Goal: Task Accomplishment & Management: Manage account settings

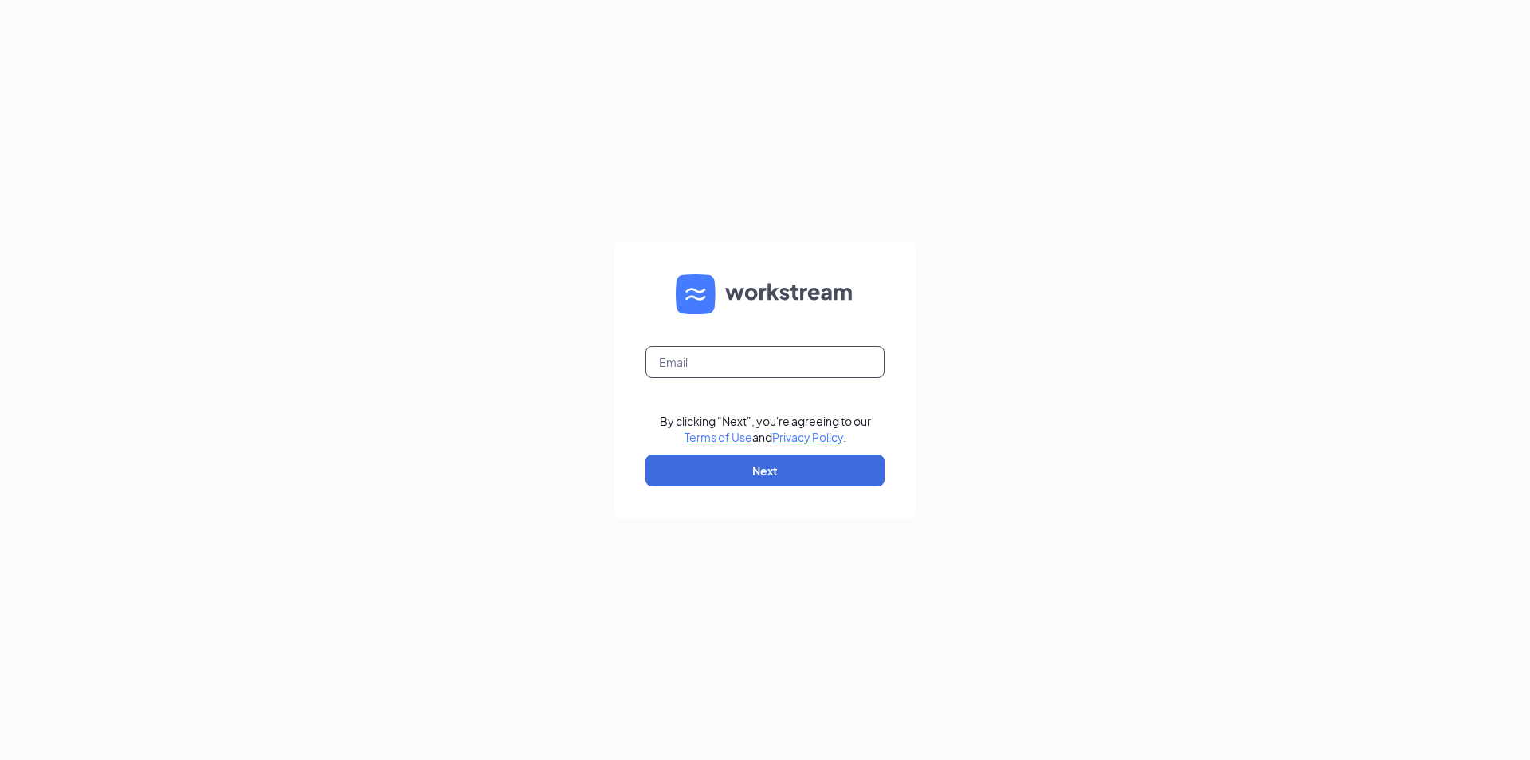
click at [681, 351] on input "text" at bounding box center [765, 362] width 239 height 32
type input "[EMAIL_ADDRESS][DOMAIN_NAME]"
click at [728, 470] on button "Next" at bounding box center [765, 470] width 239 height 32
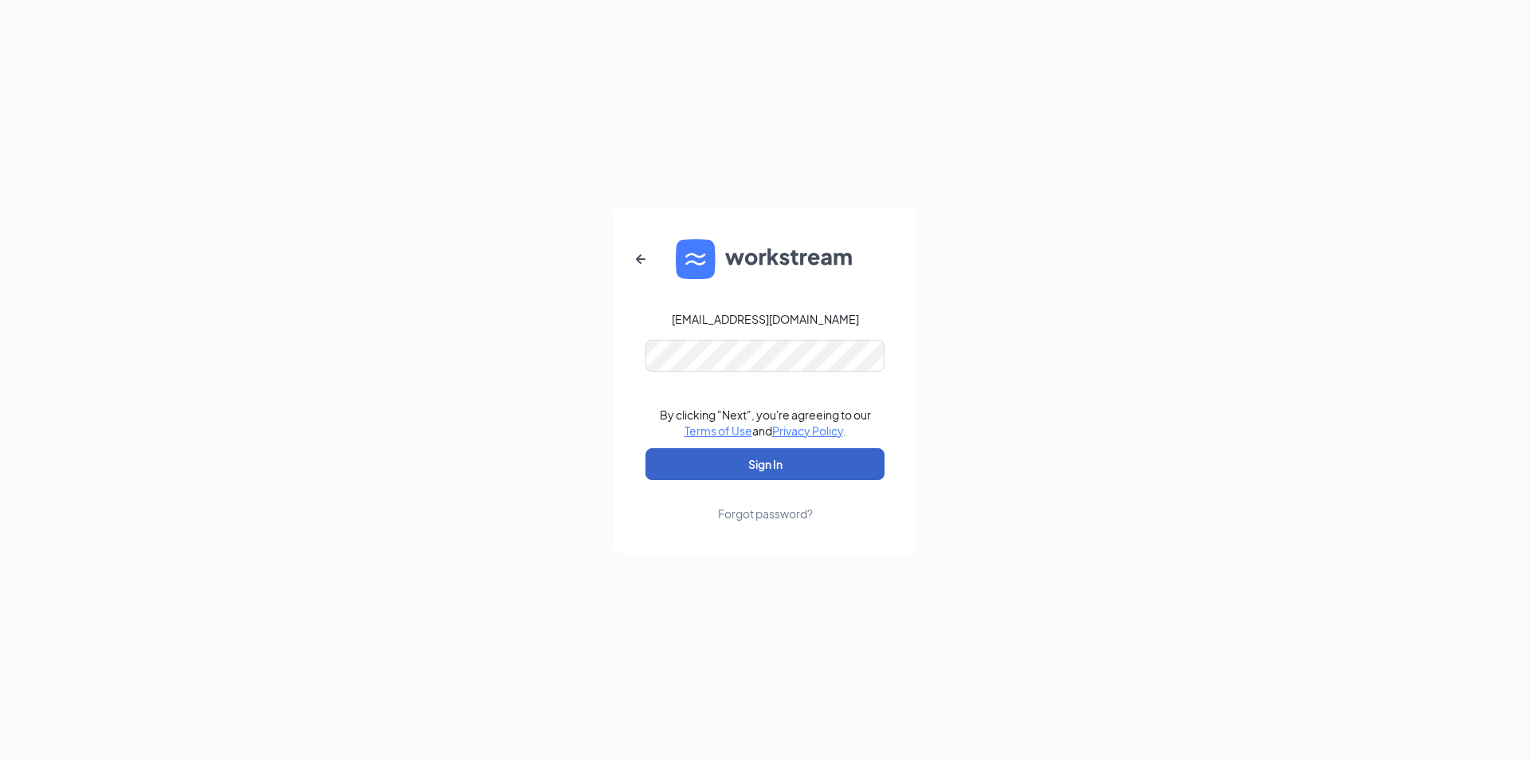
click at [769, 461] on button "Sign In" at bounding box center [765, 464] width 239 height 32
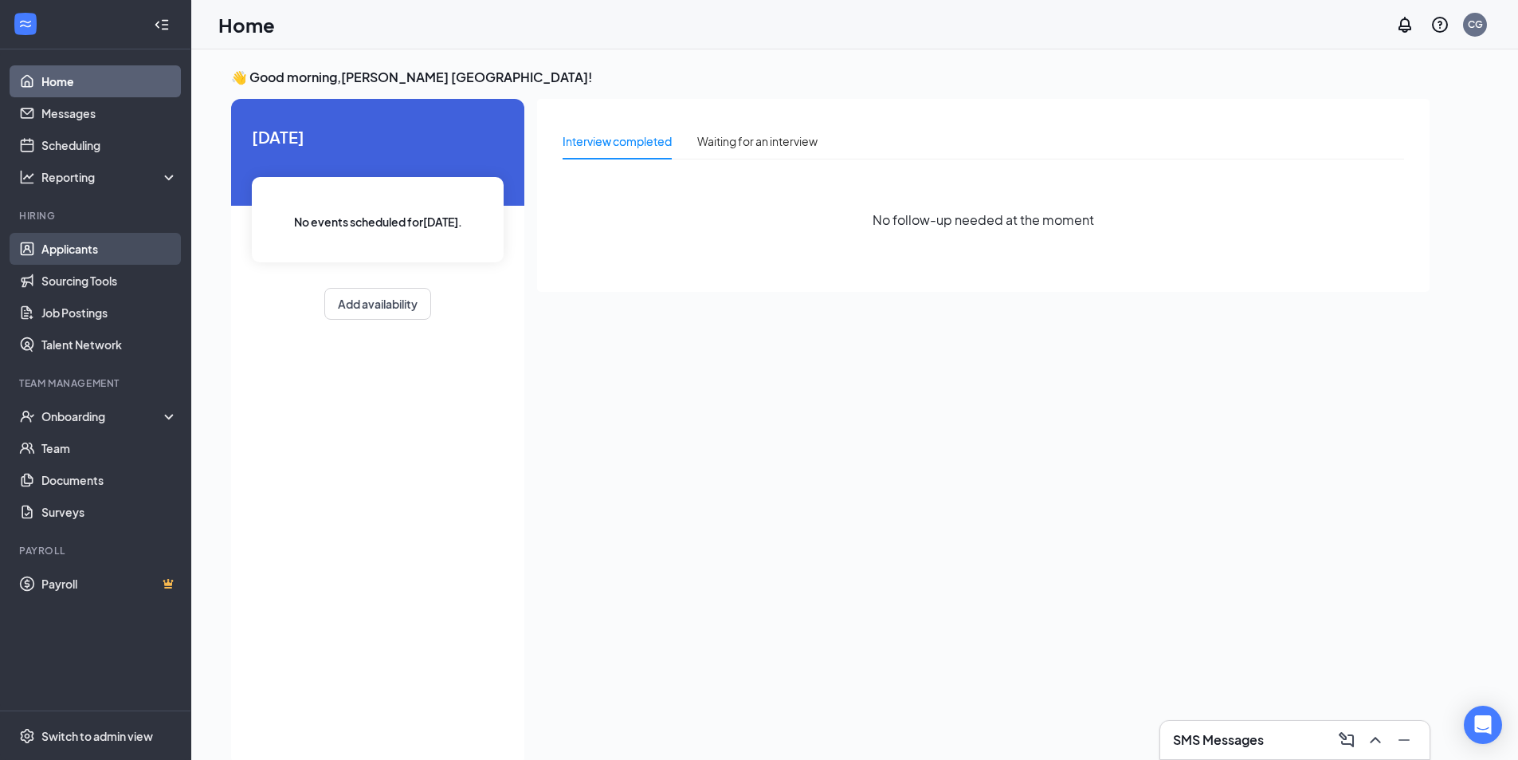
click at [57, 252] on link "Applicants" at bounding box center [109, 249] width 136 height 32
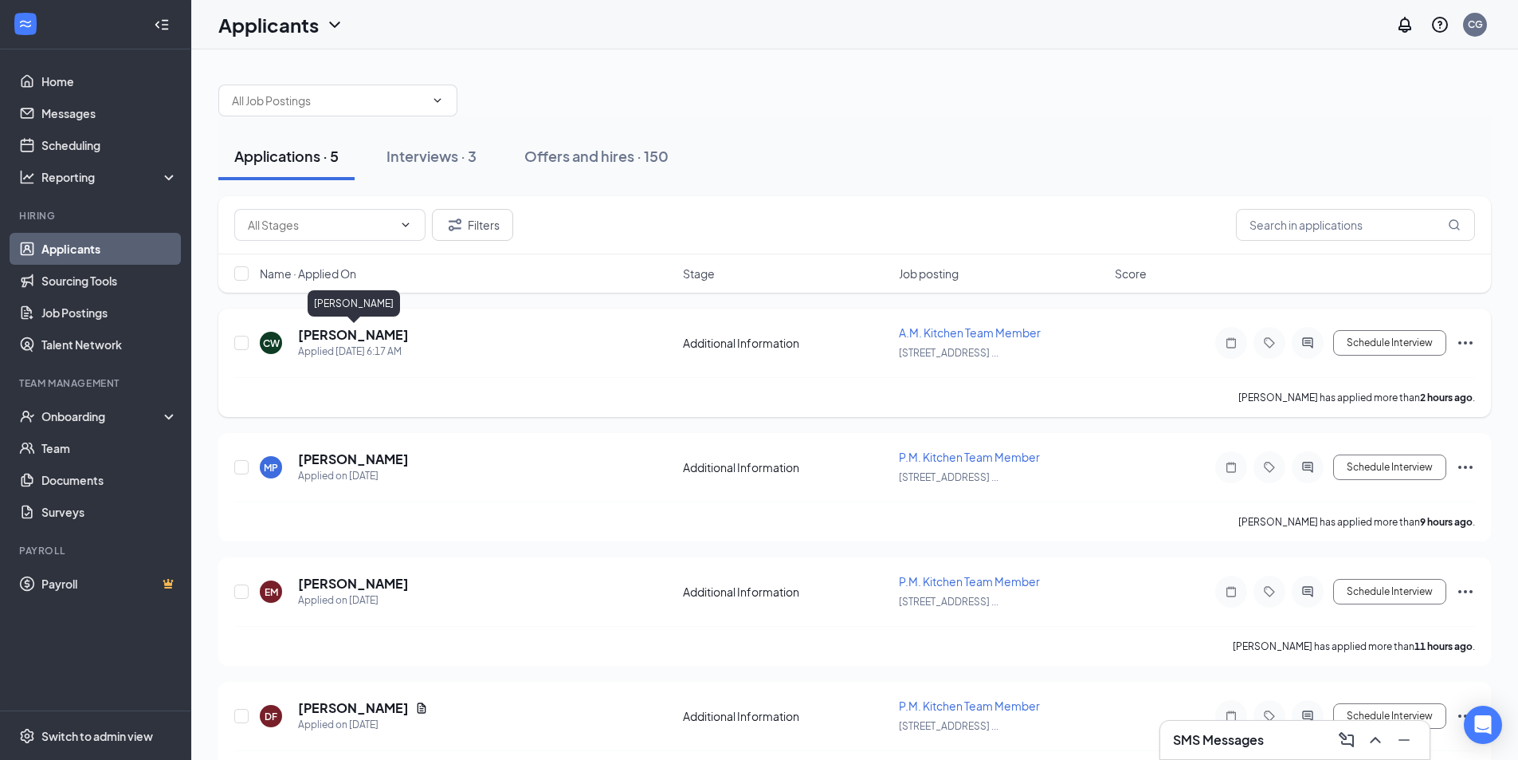
click at [369, 332] on h5 "[PERSON_NAME]" at bounding box center [353, 335] width 111 height 18
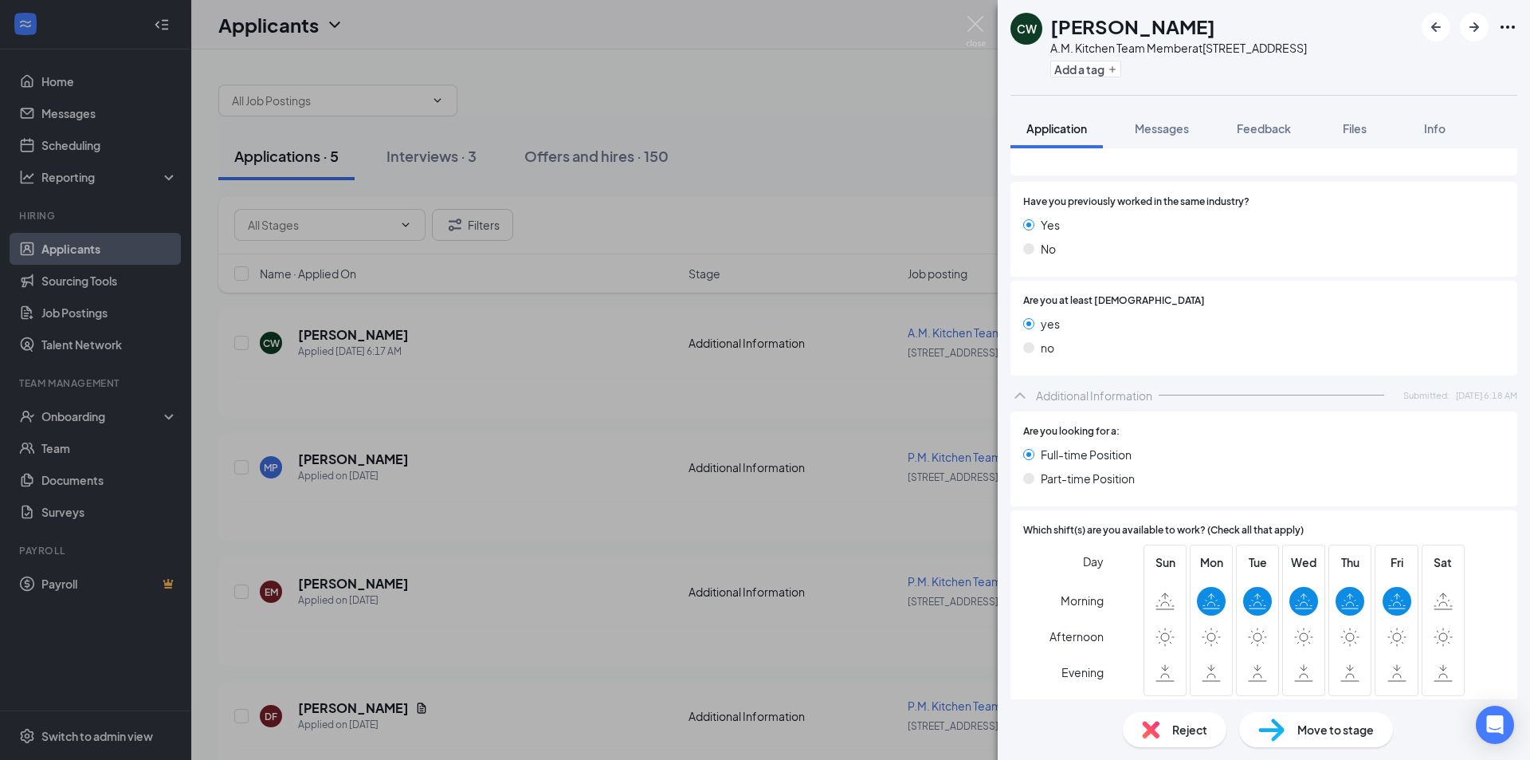
scroll to position [350, 0]
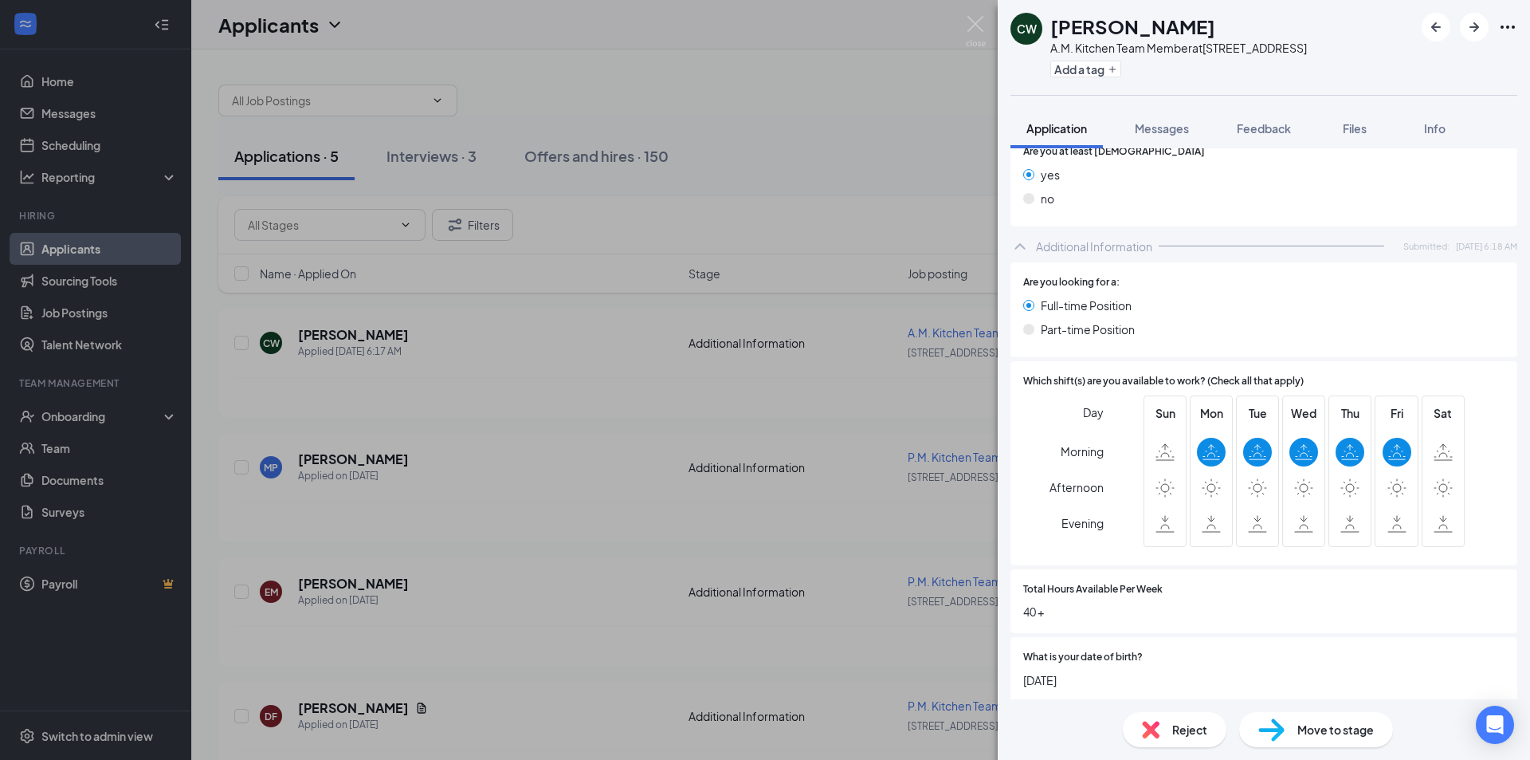
click at [1171, 728] on div "Reject" at bounding box center [1175, 729] width 104 height 35
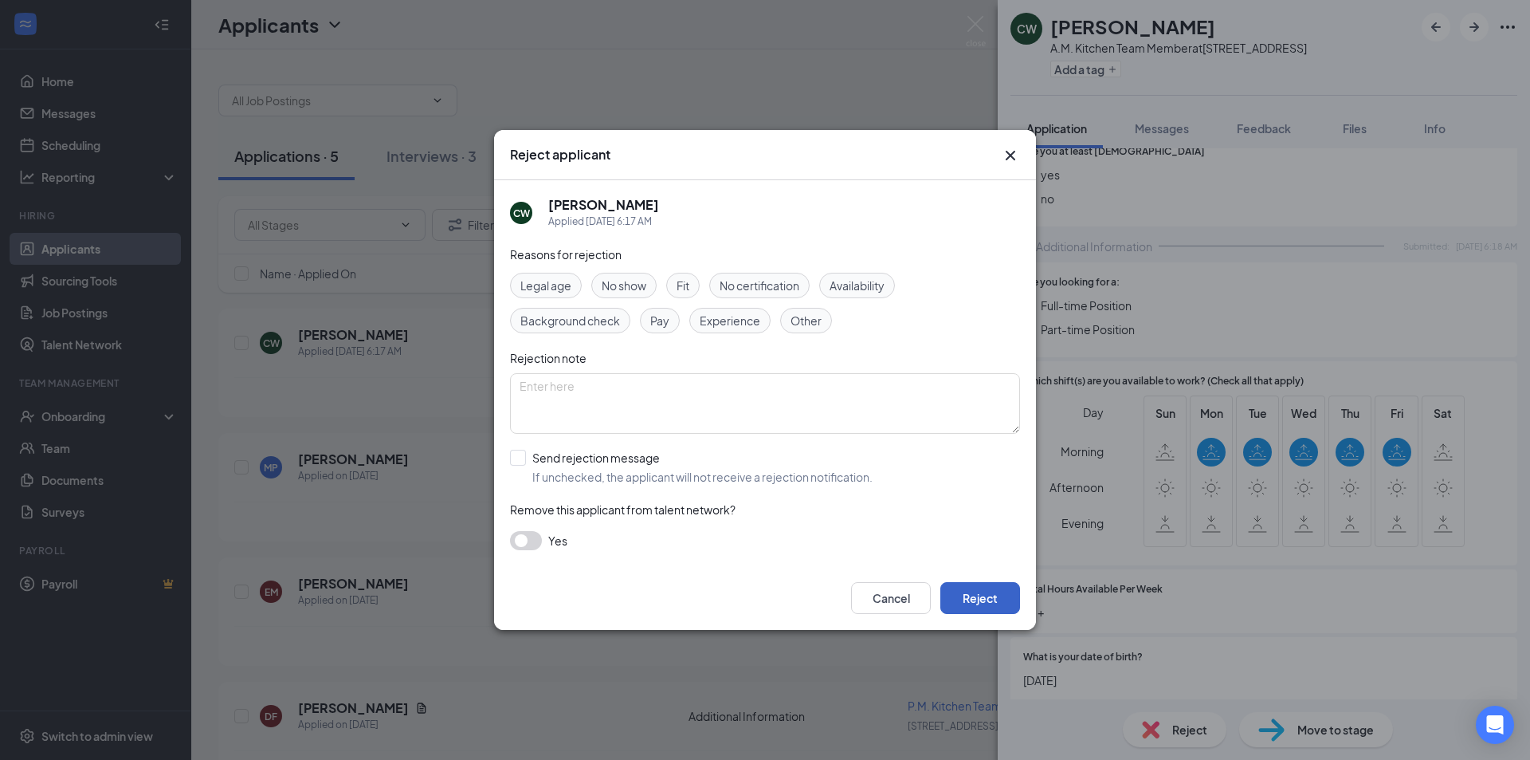
click at [968, 599] on button "Reject" at bounding box center [980, 598] width 80 height 32
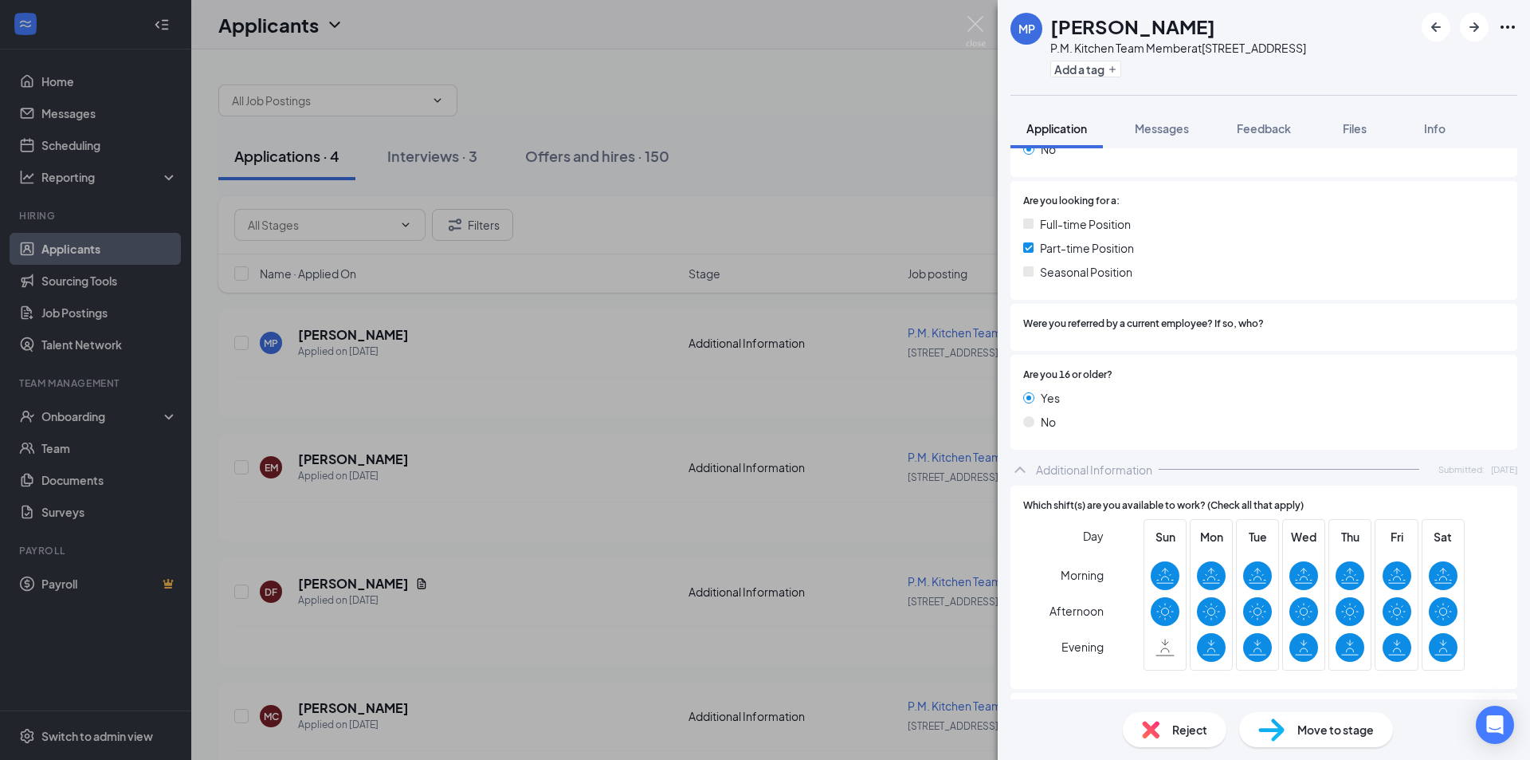
scroll to position [517, 0]
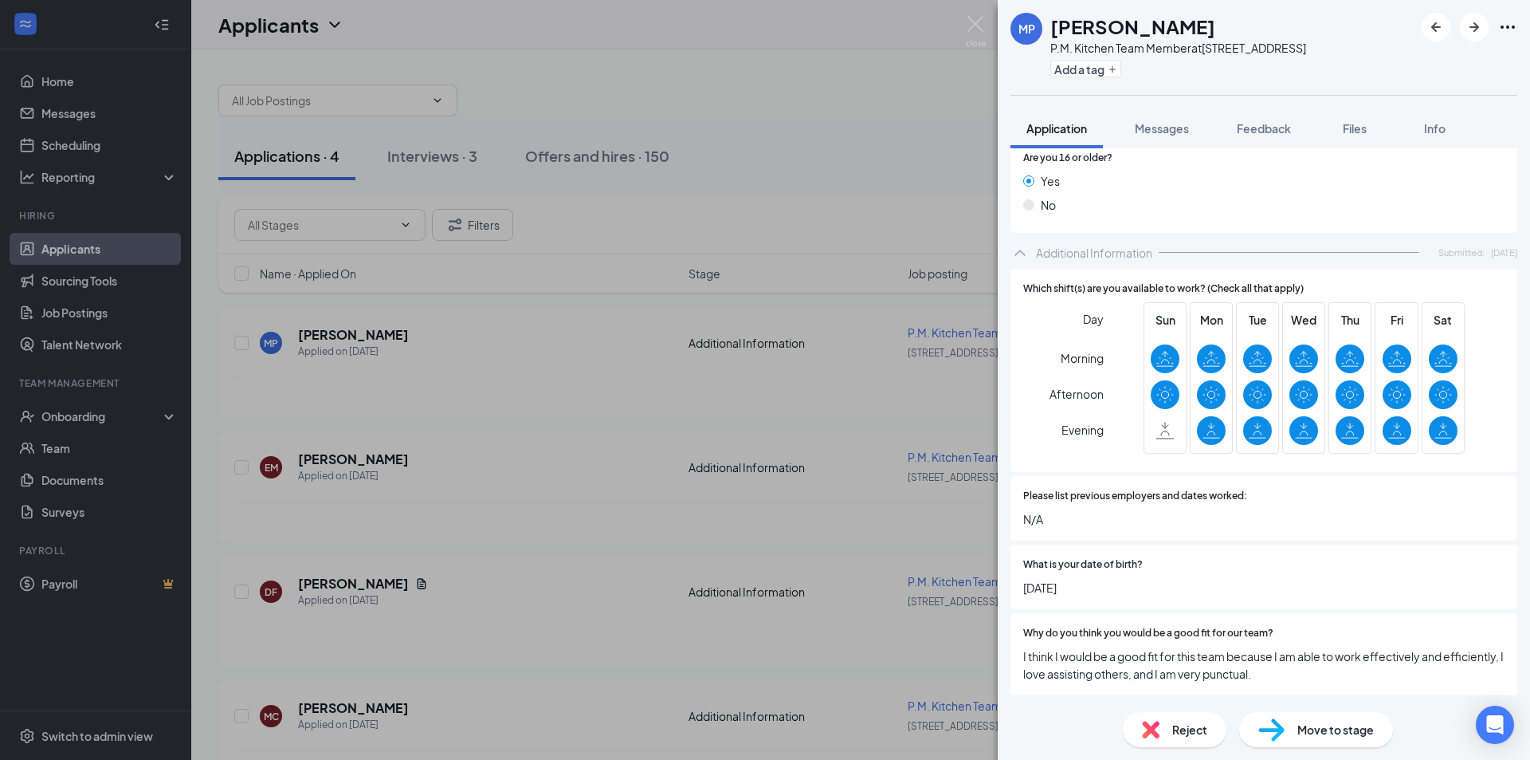
click at [1170, 733] on div "Reject" at bounding box center [1175, 729] width 104 height 35
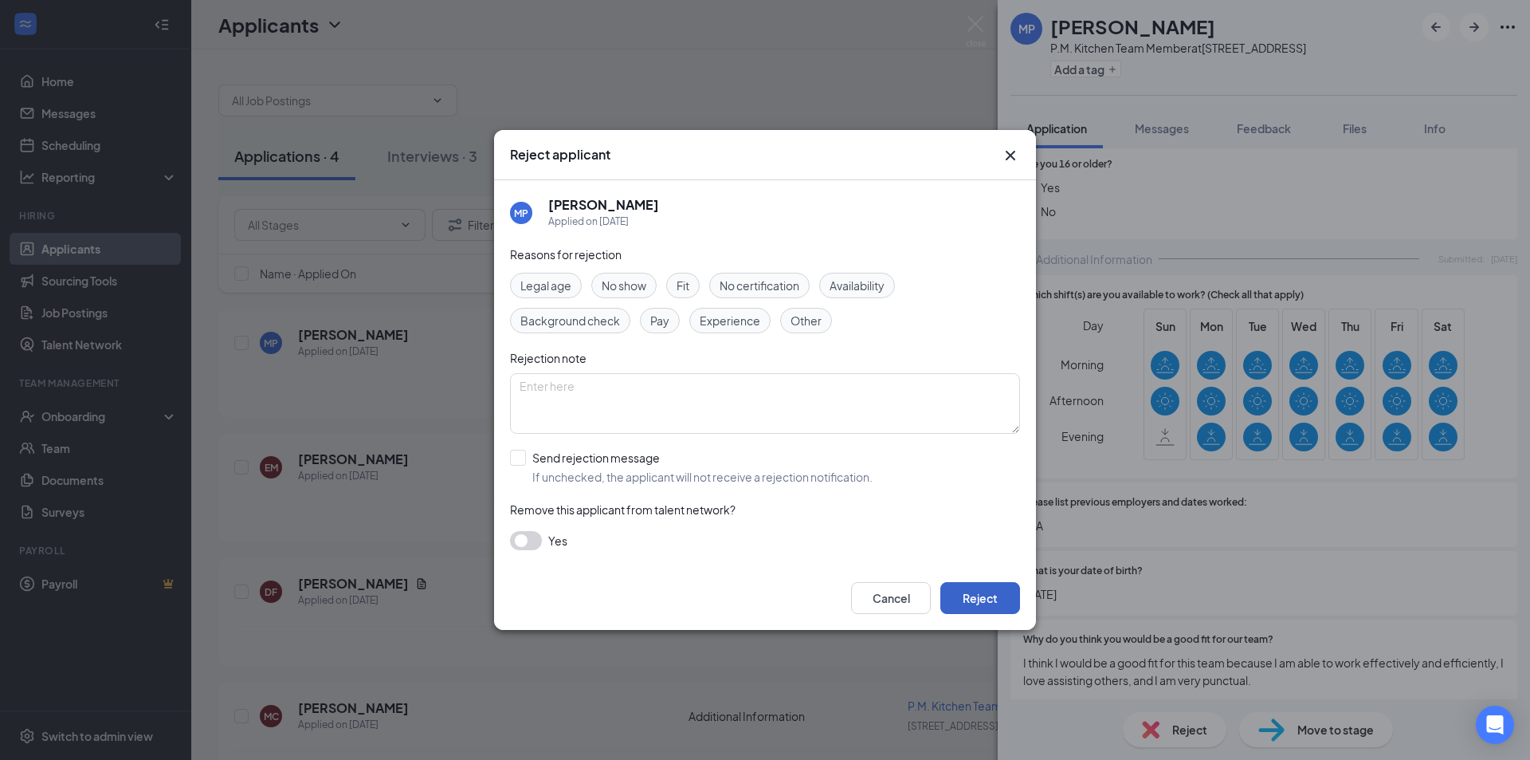
click at [999, 589] on button "Reject" at bounding box center [980, 598] width 80 height 32
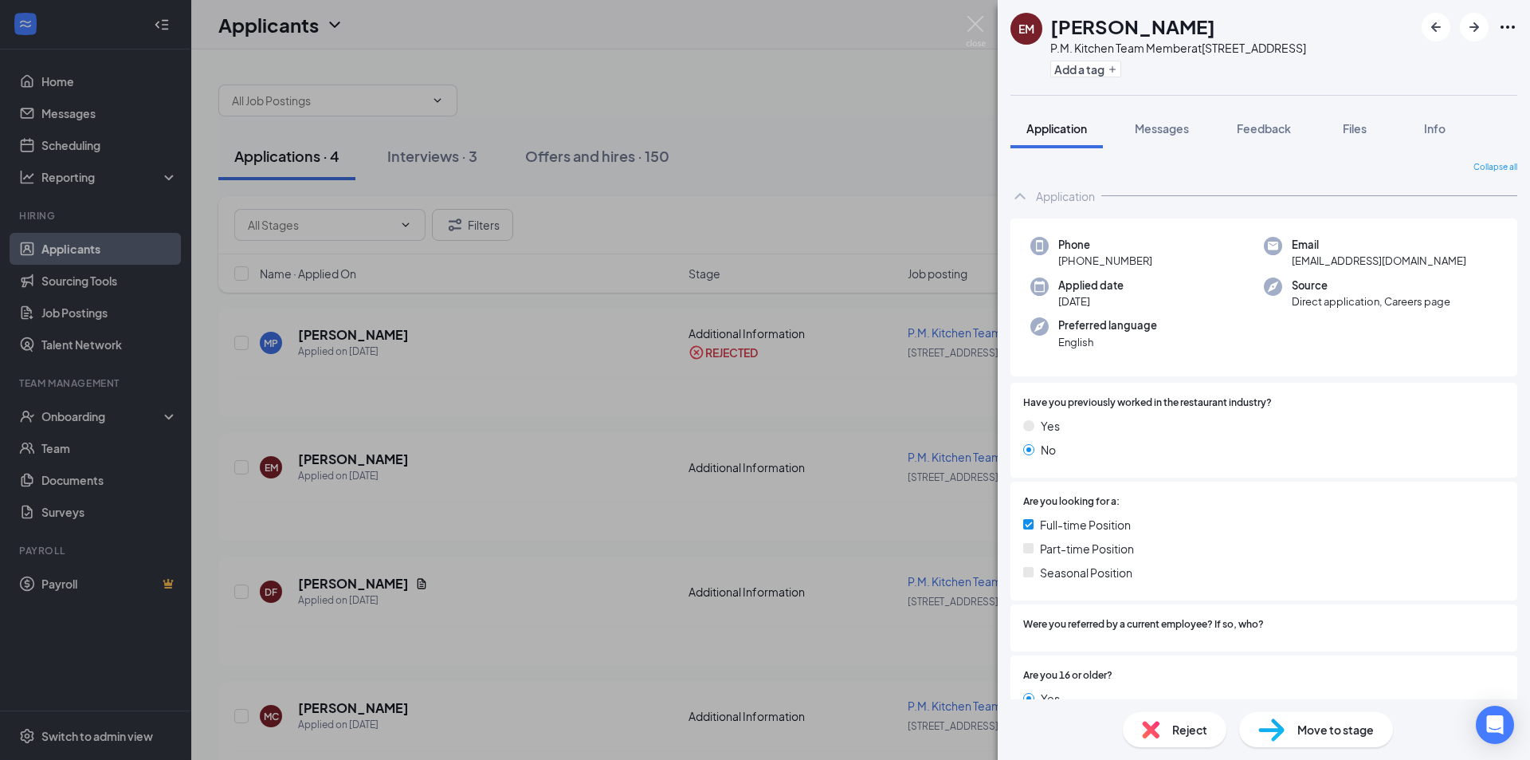
scroll to position [517, 0]
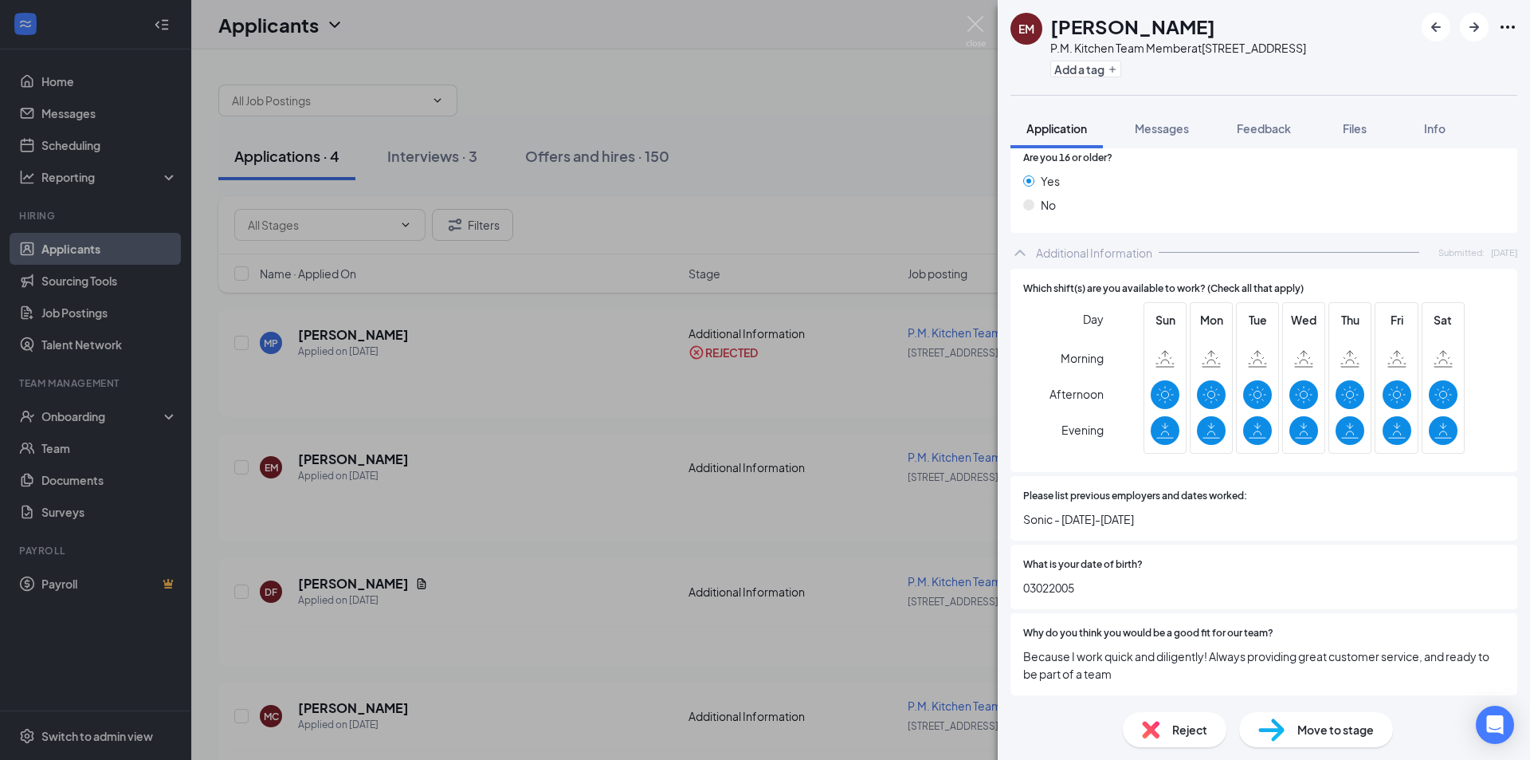
click at [1176, 723] on span "Reject" at bounding box center [1189, 730] width 35 height 18
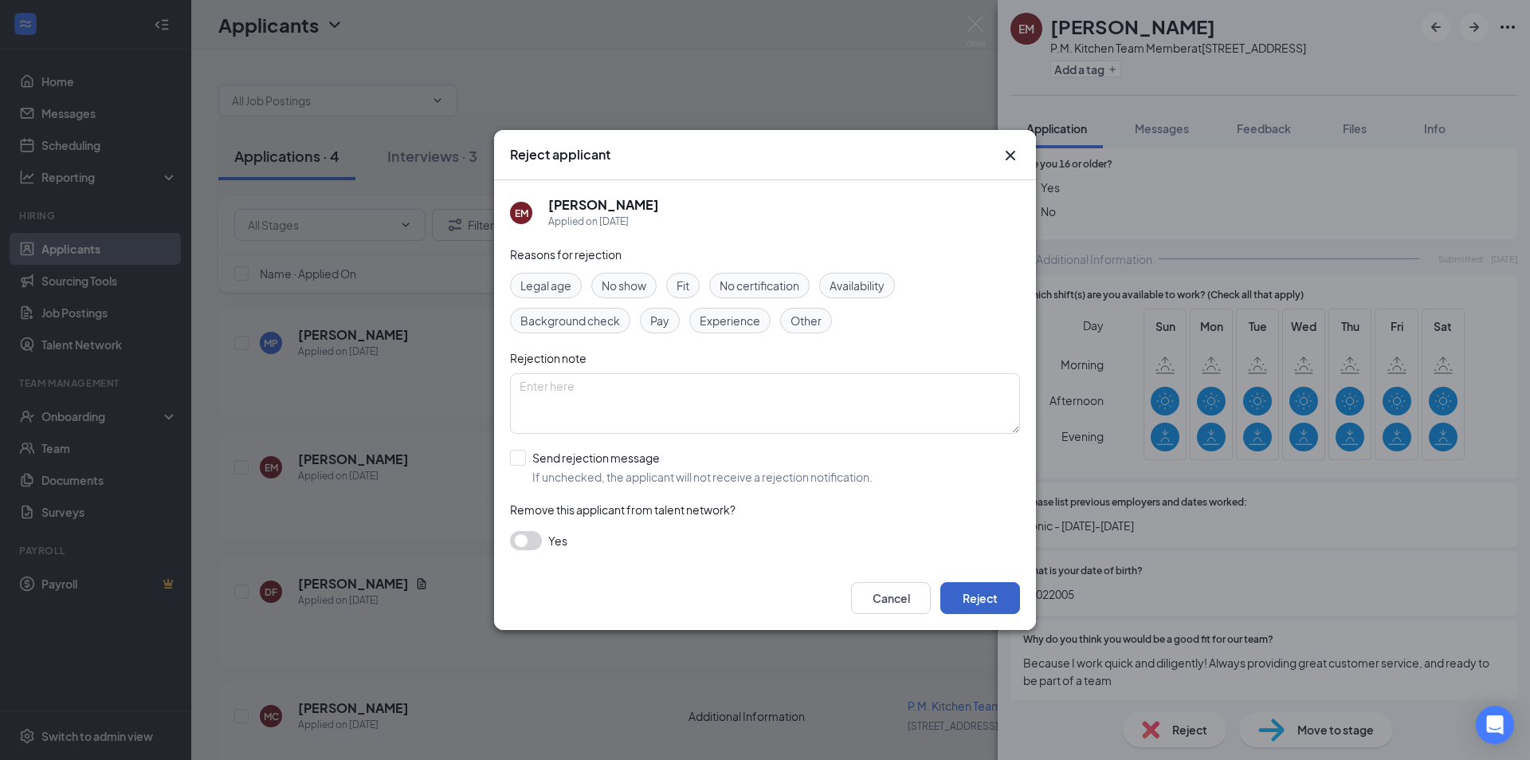
click at [1001, 608] on button "Reject" at bounding box center [980, 598] width 80 height 32
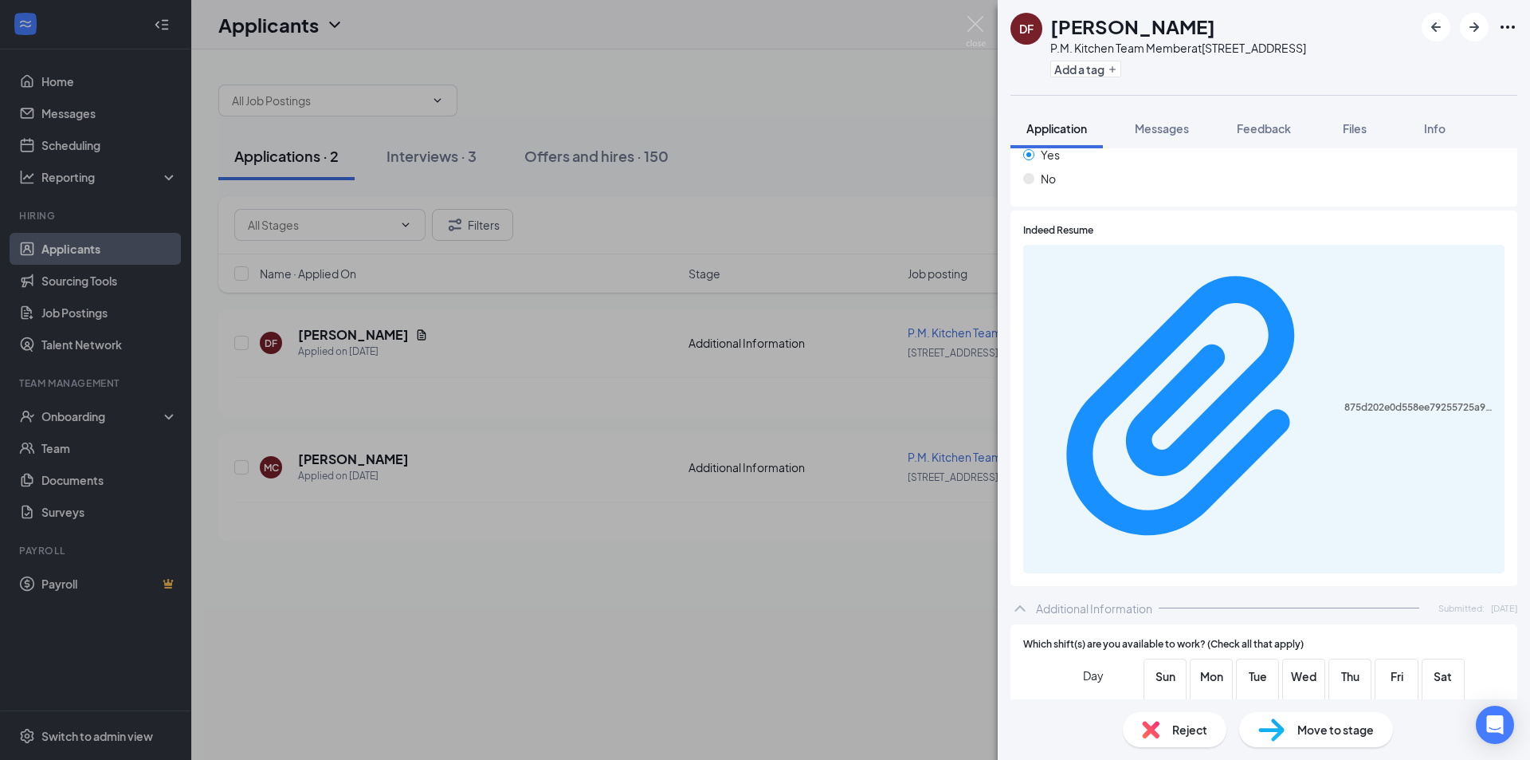
scroll to position [532, 0]
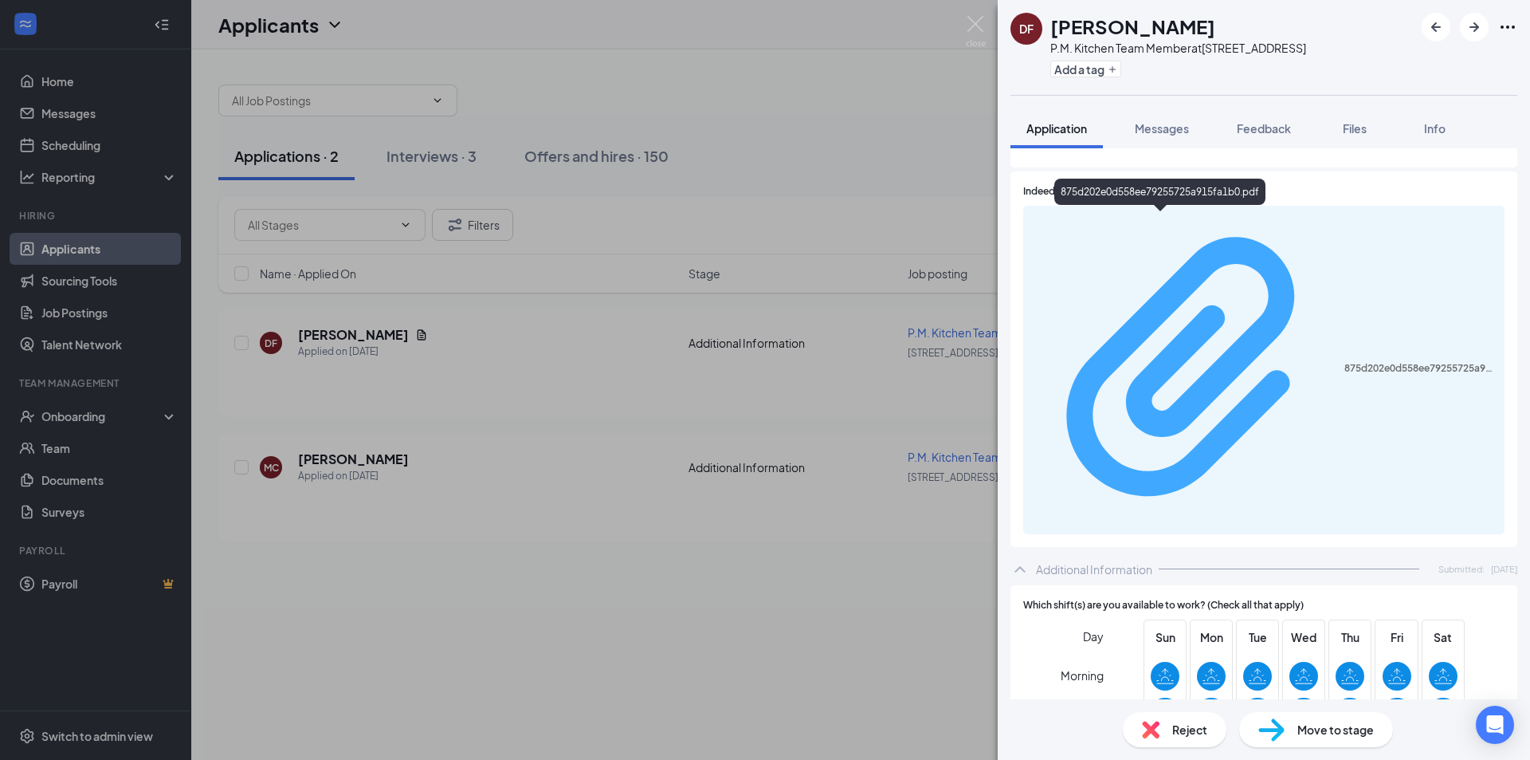
click at [1345, 362] on div "875d202e0d558ee79255725a915fa1b0.pdf" at bounding box center [1420, 368] width 151 height 13
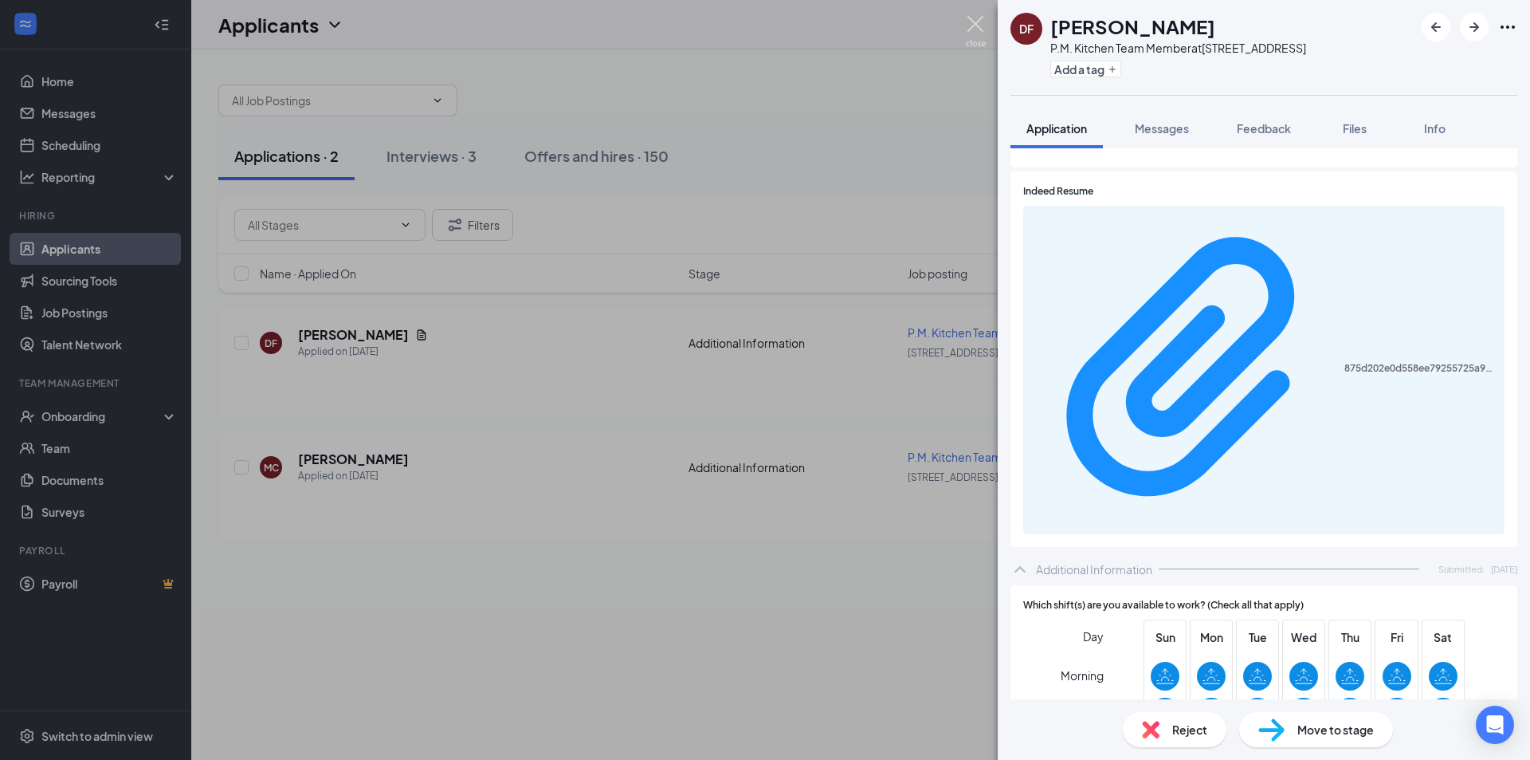
click at [980, 33] on img at bounding box center [976, 31] width 20 height 31
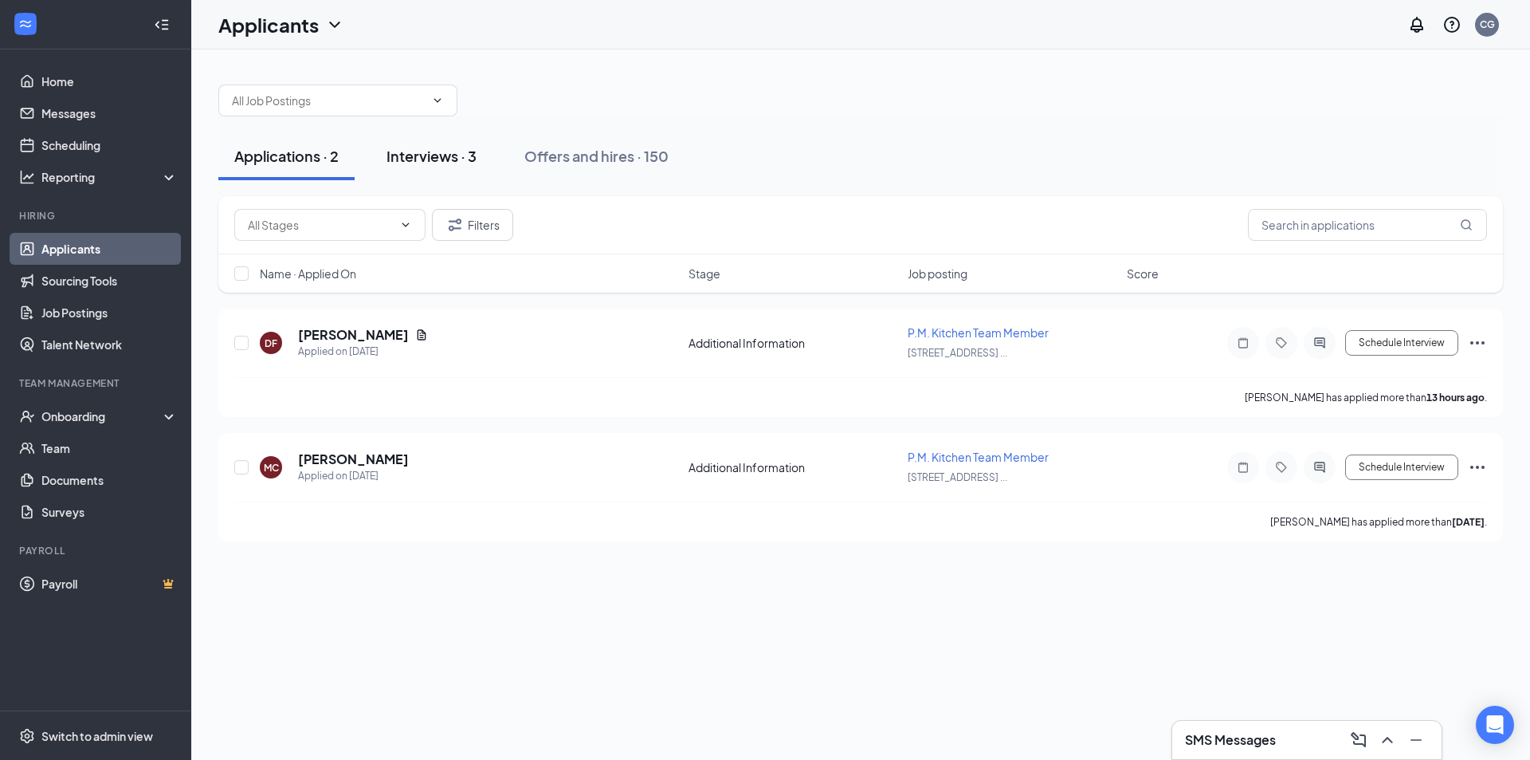
click at [403, 154] on div "Interviews · 3" at bounding box center [432, 156] width 90 height 20
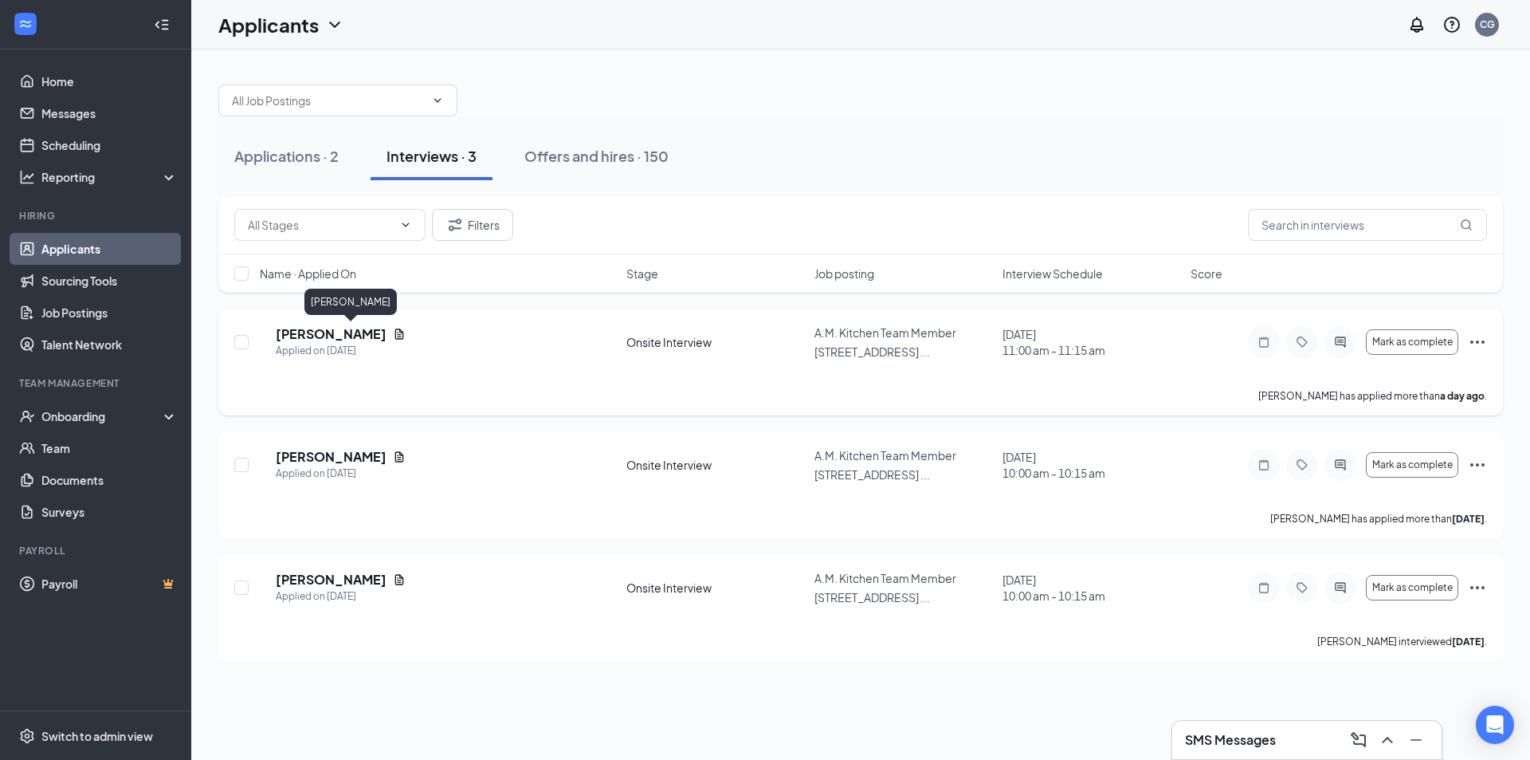
click at [360, 333] on h5 "[PERSON_NAME]" at bounding box center [331, 334] width 111 height 18
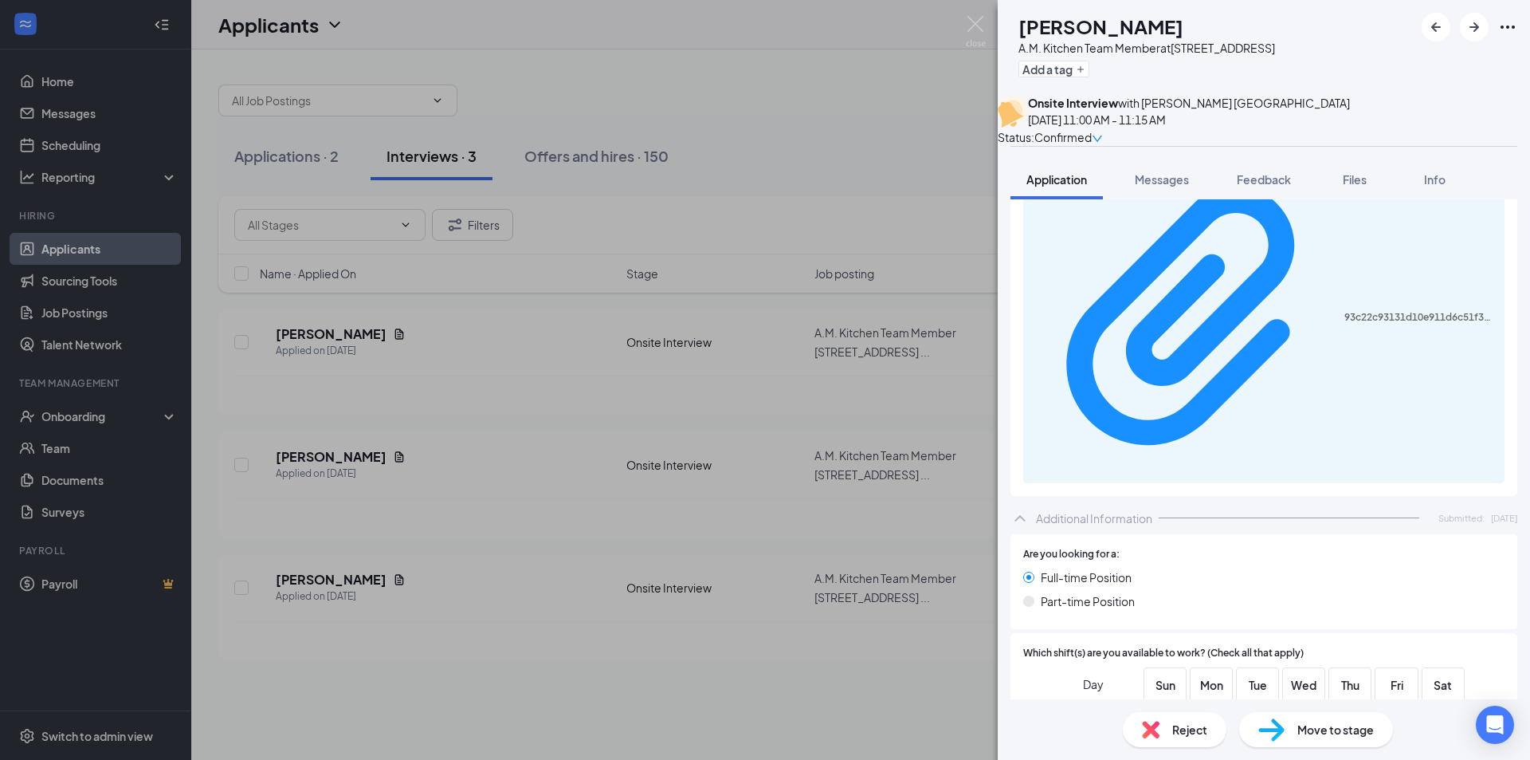
scroll to position [378, 0]
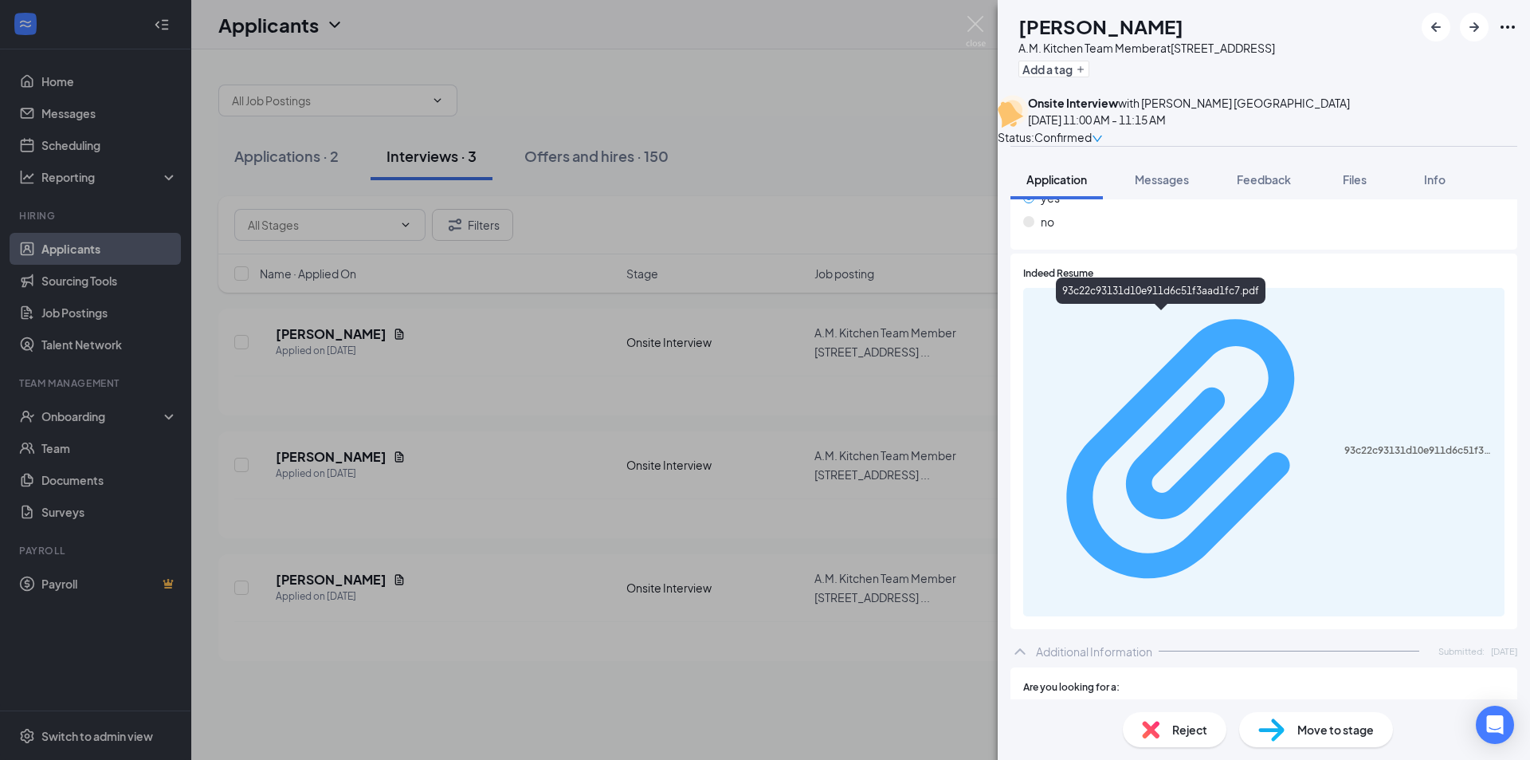
click at [1345, 444] on div "93c22c93131d10e911d6c51f3aad1fc7.pdf" at bounding box center [1420, 450] width 151 height 13
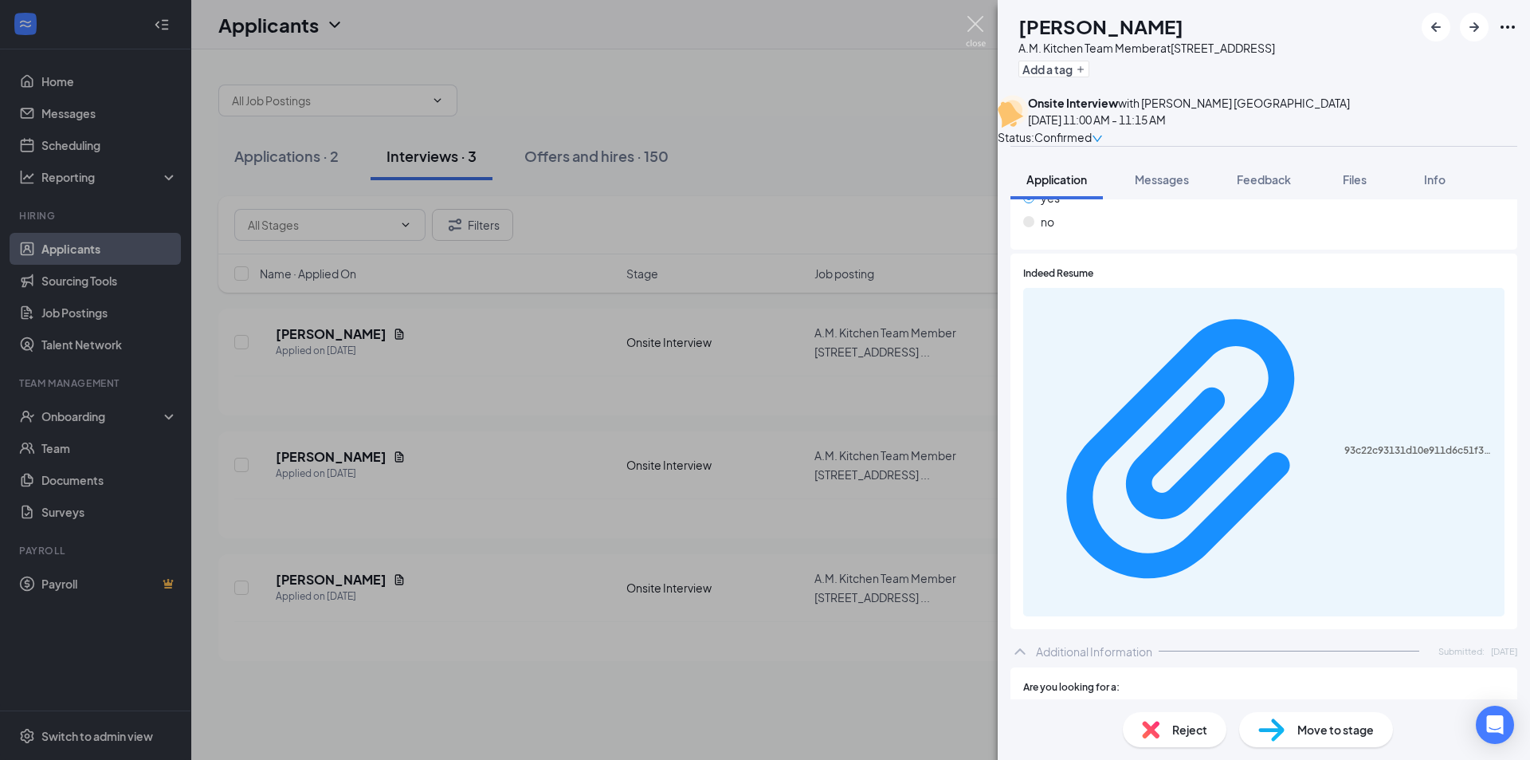
click at [974, 23] on img at bounding box center [976, 31] width 20 height 31
